Goal: Information Seeking & Learning: Understand process/instructions

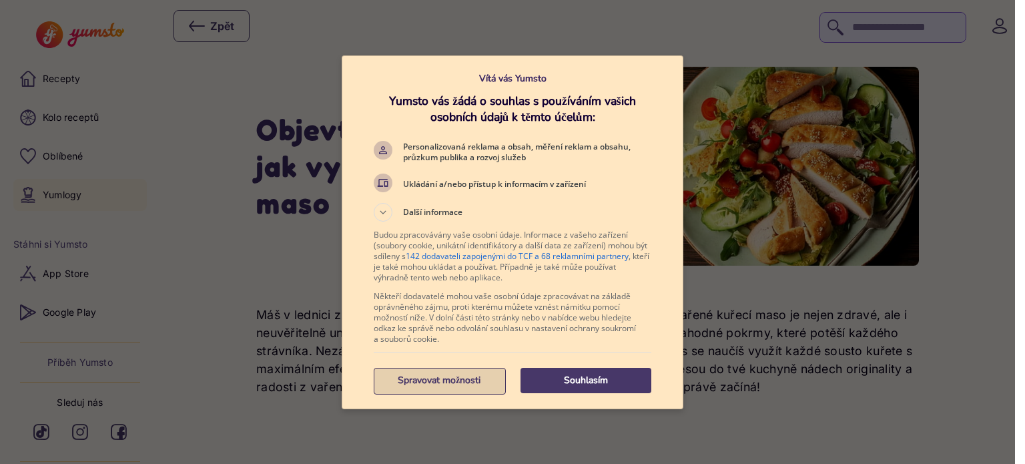
click at [416, 386] on p "Spravovat možnosti" at bounding box center [439, 380] width 131 height 13
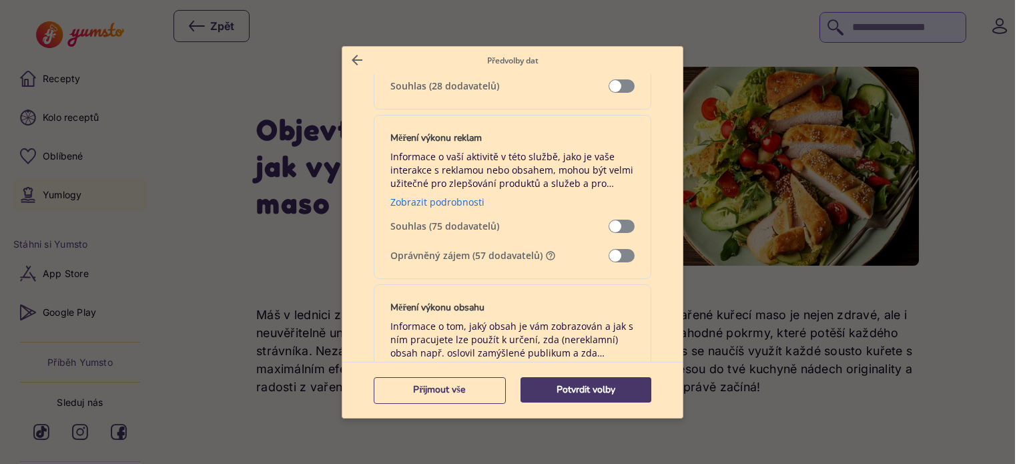
scroll to position [1027, 0]
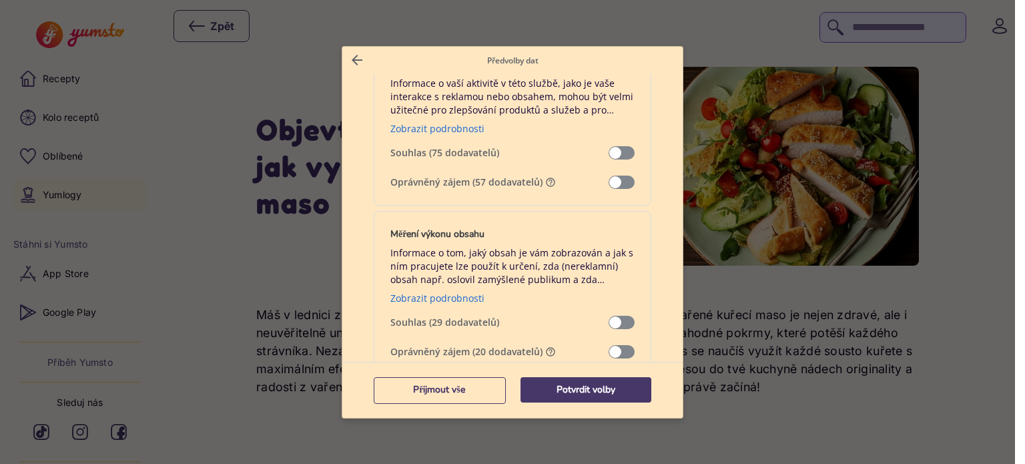
click at [622, 172] on div "Měření výkonu reklam Informace o vaší aktivitě v této službě, jako je vaše inte…" at bounding box center [513, 123] width 278 height 164
click at [623, 182] on span "Správa dat" at bounding box center [622, 182] width 26 height 13
click at [624, 346] on span "Správa dat" at bounding box center [622, 351] width 26 height 13
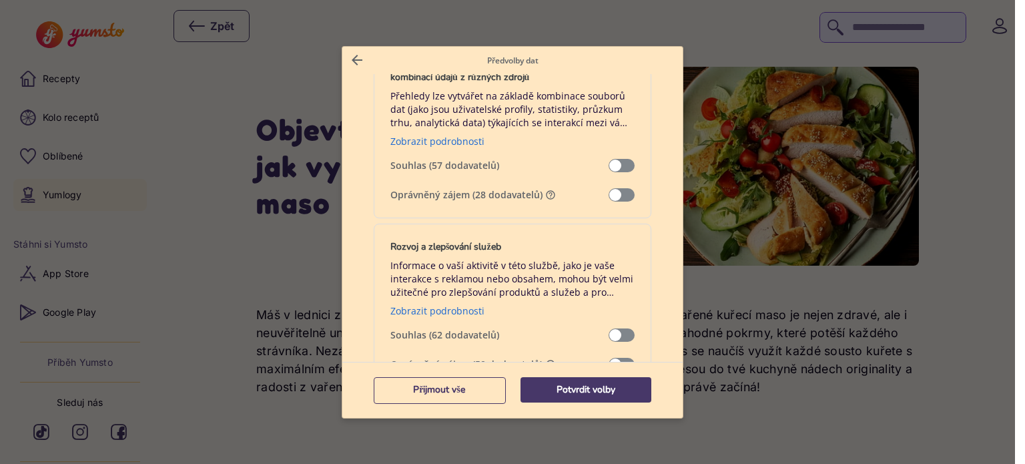
scroll to position [1367, 0]
click at [628, 192] on span "Správa dat" at bounding box center [622, 194] width 26 height 13
click at [627, 357] on span "Správa dat" at bounding box center [622, 363] width 26 height 13
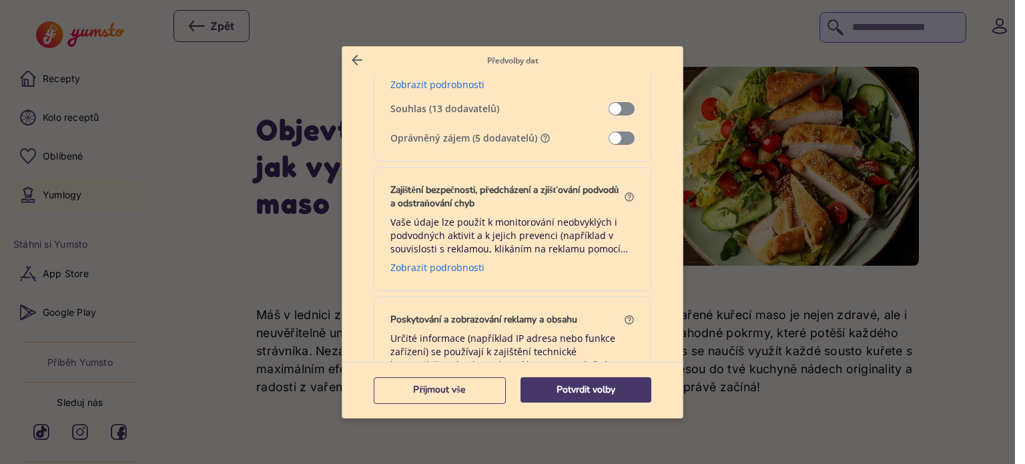
scroll to position [1762, 0]
click at [623, 133] on span "Správa dat" at bounding box center [622, 138] width 26 height 13
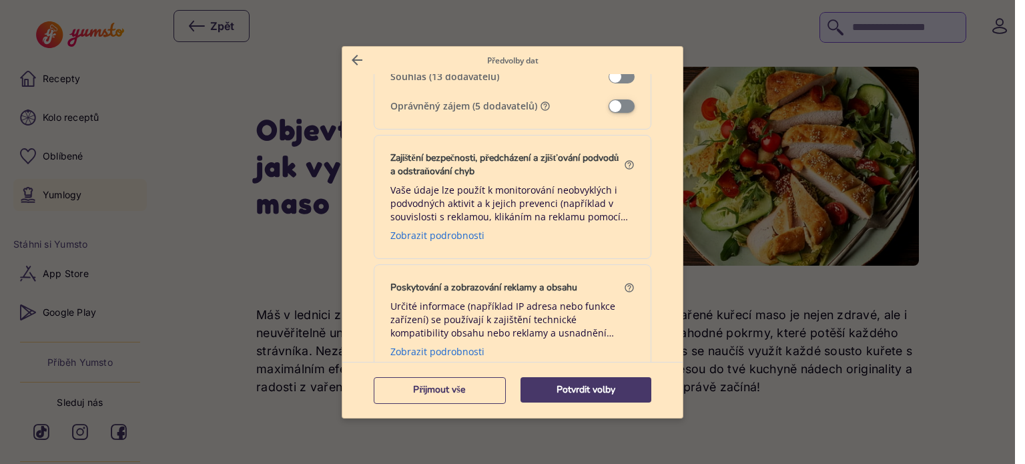
scroll to position [1829, 0]
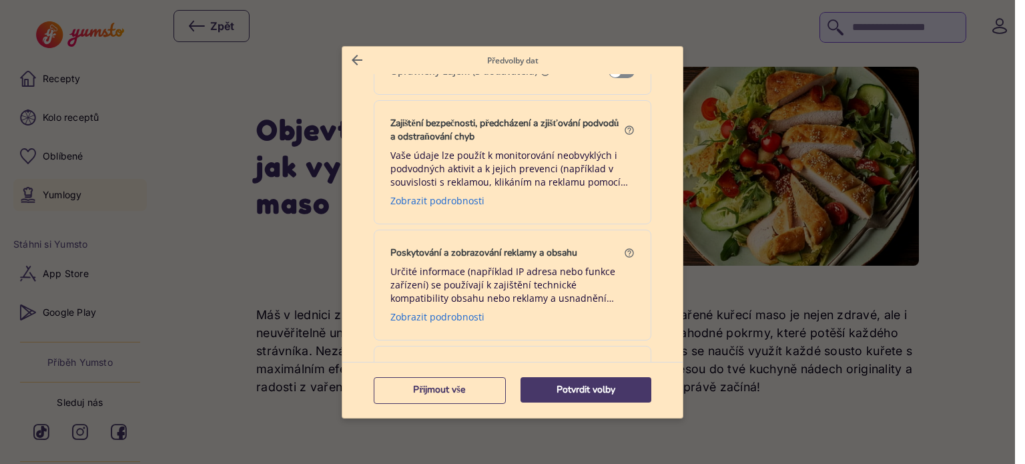
click at [443, 203] on div "Vaše údaje lze použít k monitorování neobvyklých i podvodných aktivit a k jejic…" at bounding box center [513, 178] width 244 height 59
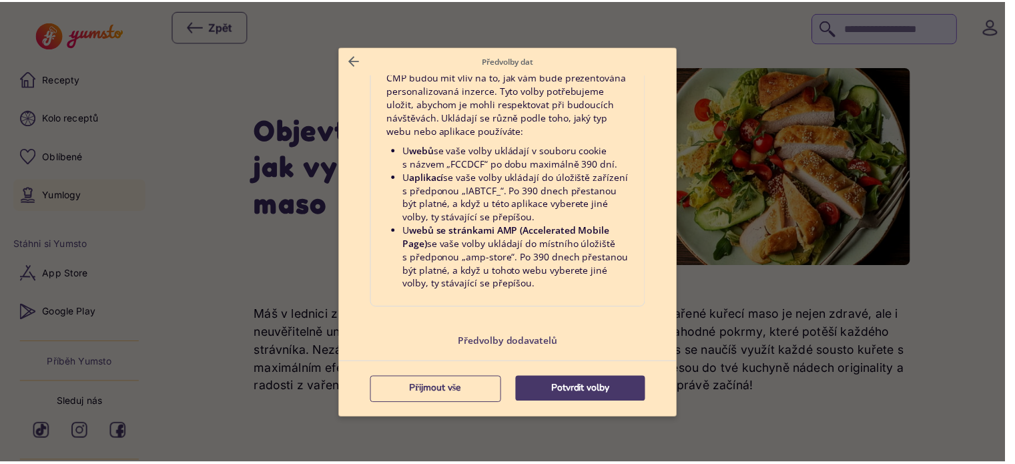
scroll to position [2844, 0]
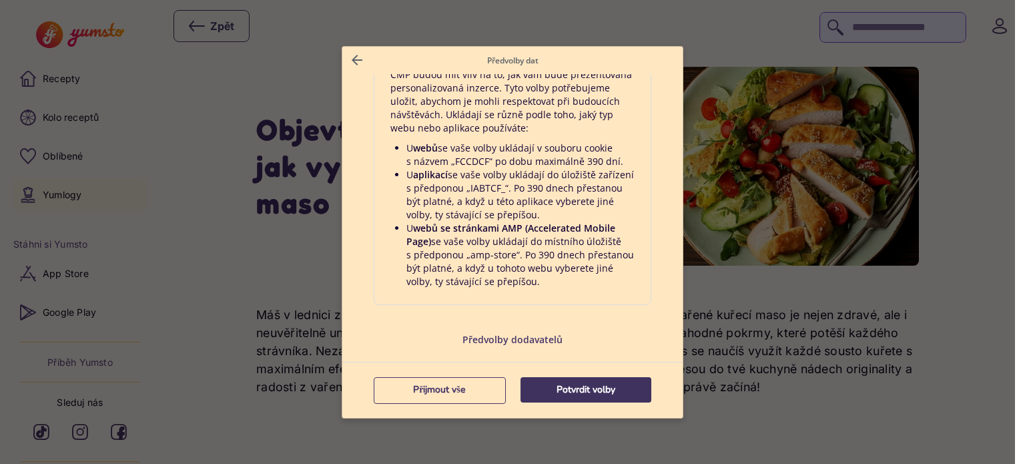
click at [562, 386] on p "Potvrdit volby" at bounding box center [586, 389] width 131 height 13
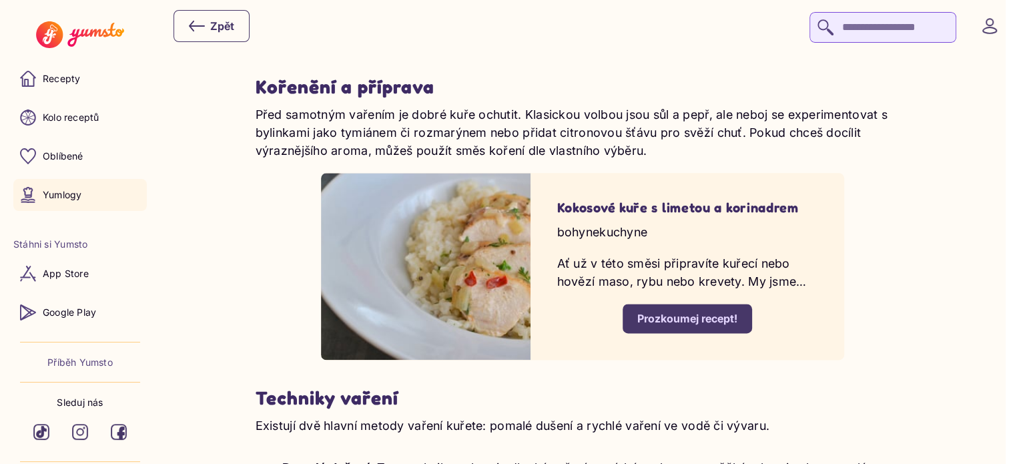
scroll to position [1610, 0]
click at [665, 322] on div "Prozkoumej recept!" at bounding box center [688, 319] width 100 height 15
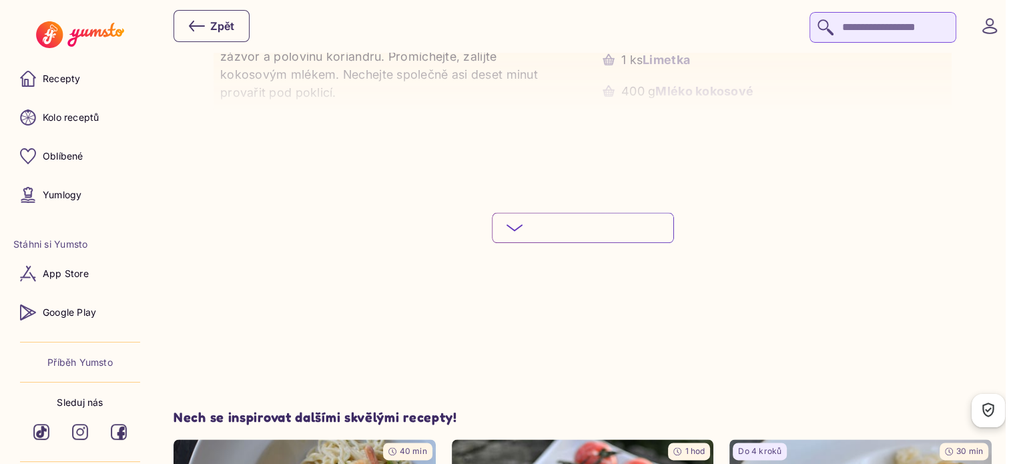
scroll to position [1474, 0]
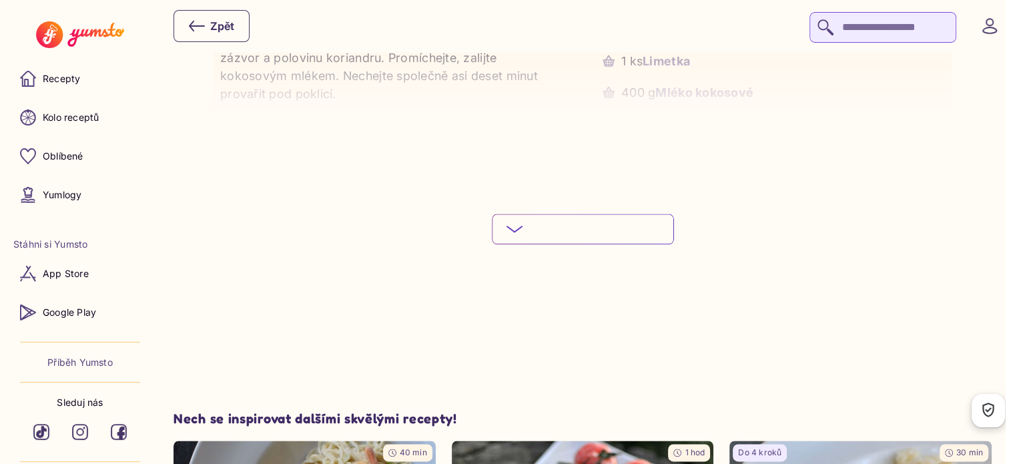
click at [523, 226] on icon at bounding box center [515, 229] width 16 height 16
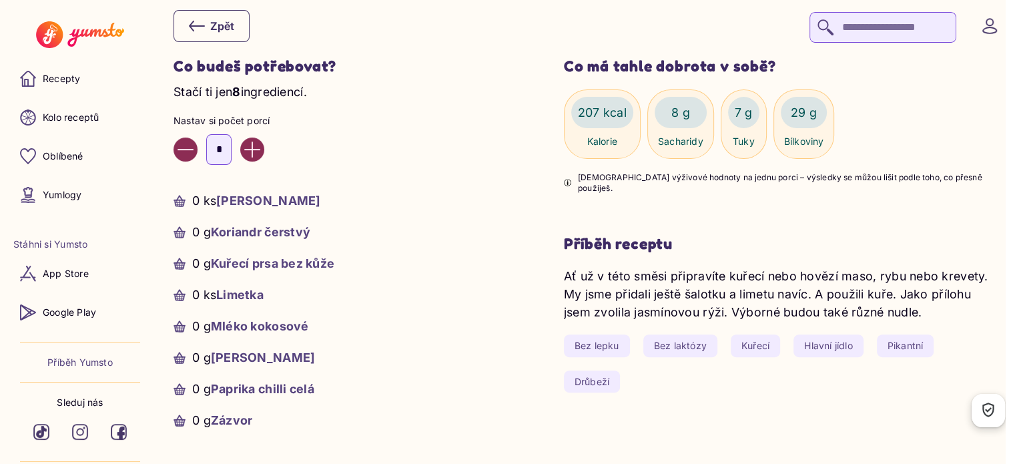
scroll to position [470, 0]
click at [260, 153] on icon "Increase value" at bounding box center [252, 149] width 16 height 16
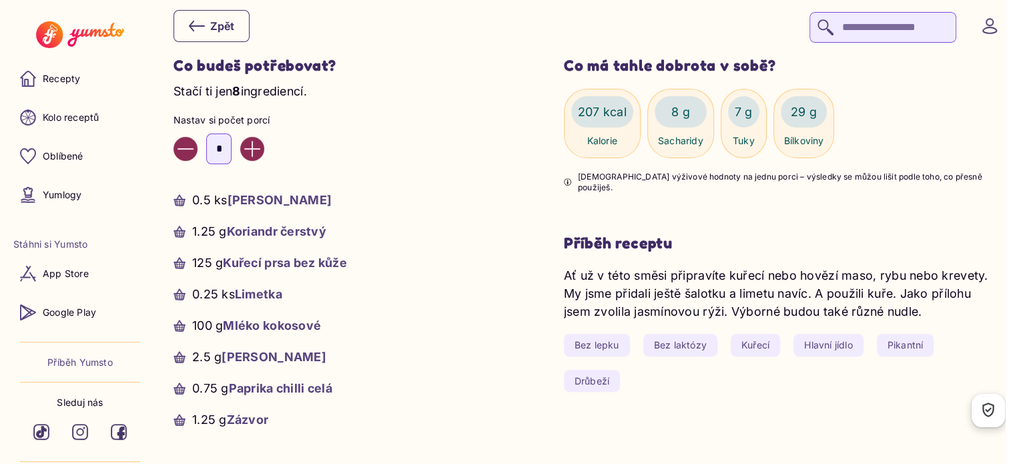
click at [260, 153] on icon "Increase value" at bounding box center [252, 149] width 16 height 16
type input "*"
